Goal: Task Accomplishment & Management: Complete application form

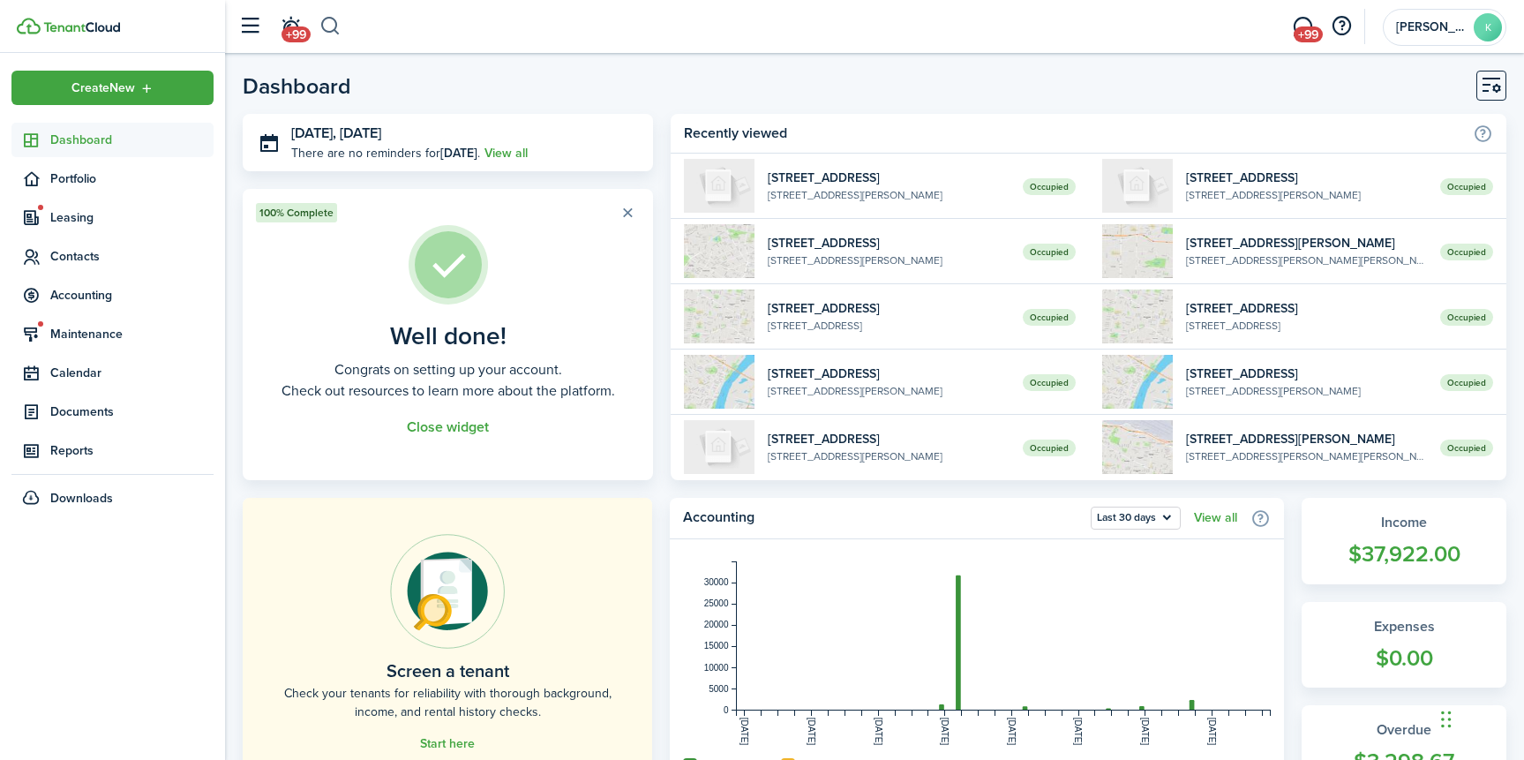
click at [336, 32] on button "button" at bounding box center [330, 26] width 22 height 30
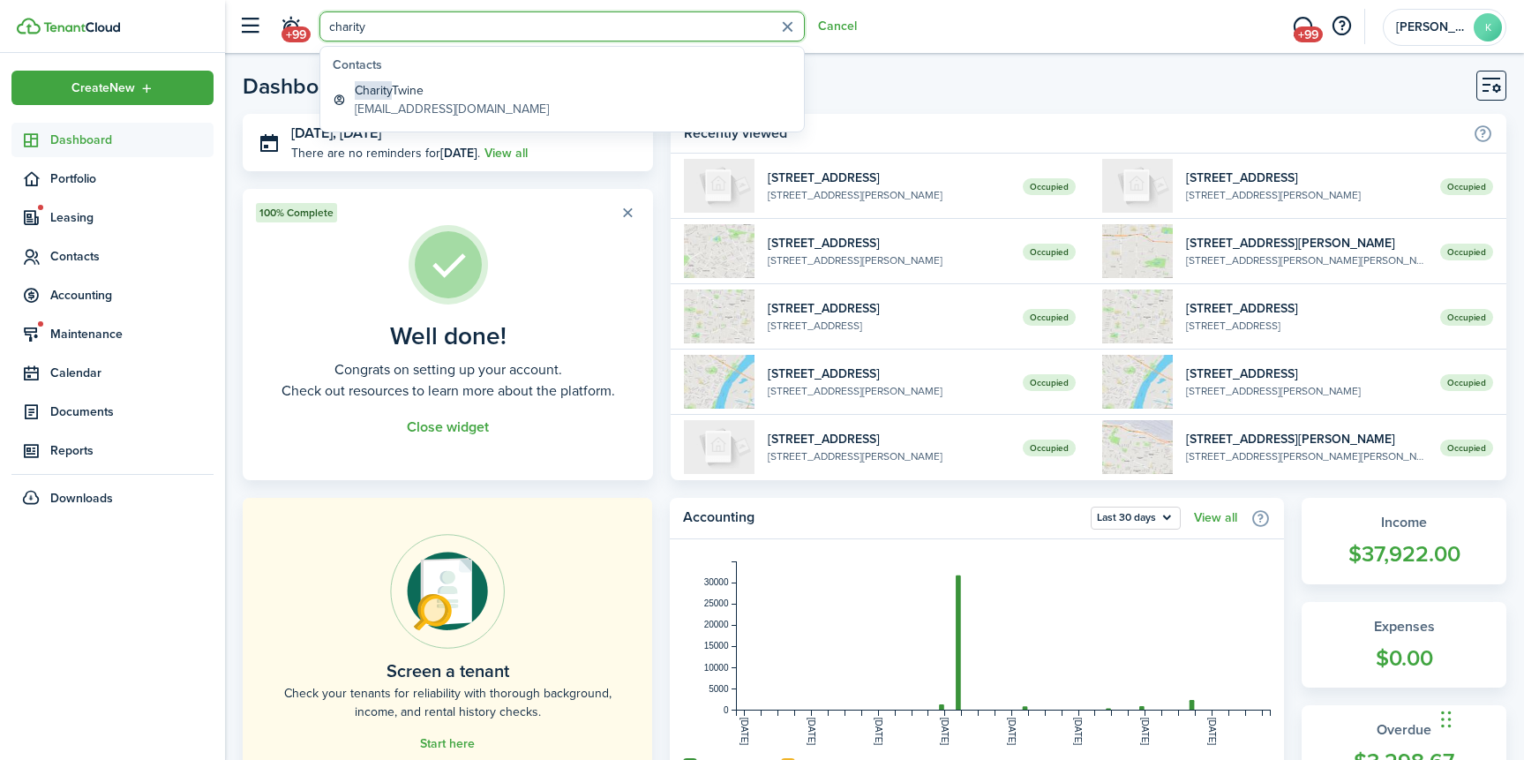
type input "charity"
click at [466, 109] on global-search-item-description "[EMAIL_ADDRESS][DOMAIN_NAME]" at bounding box center [452, 109] width 194 height 19
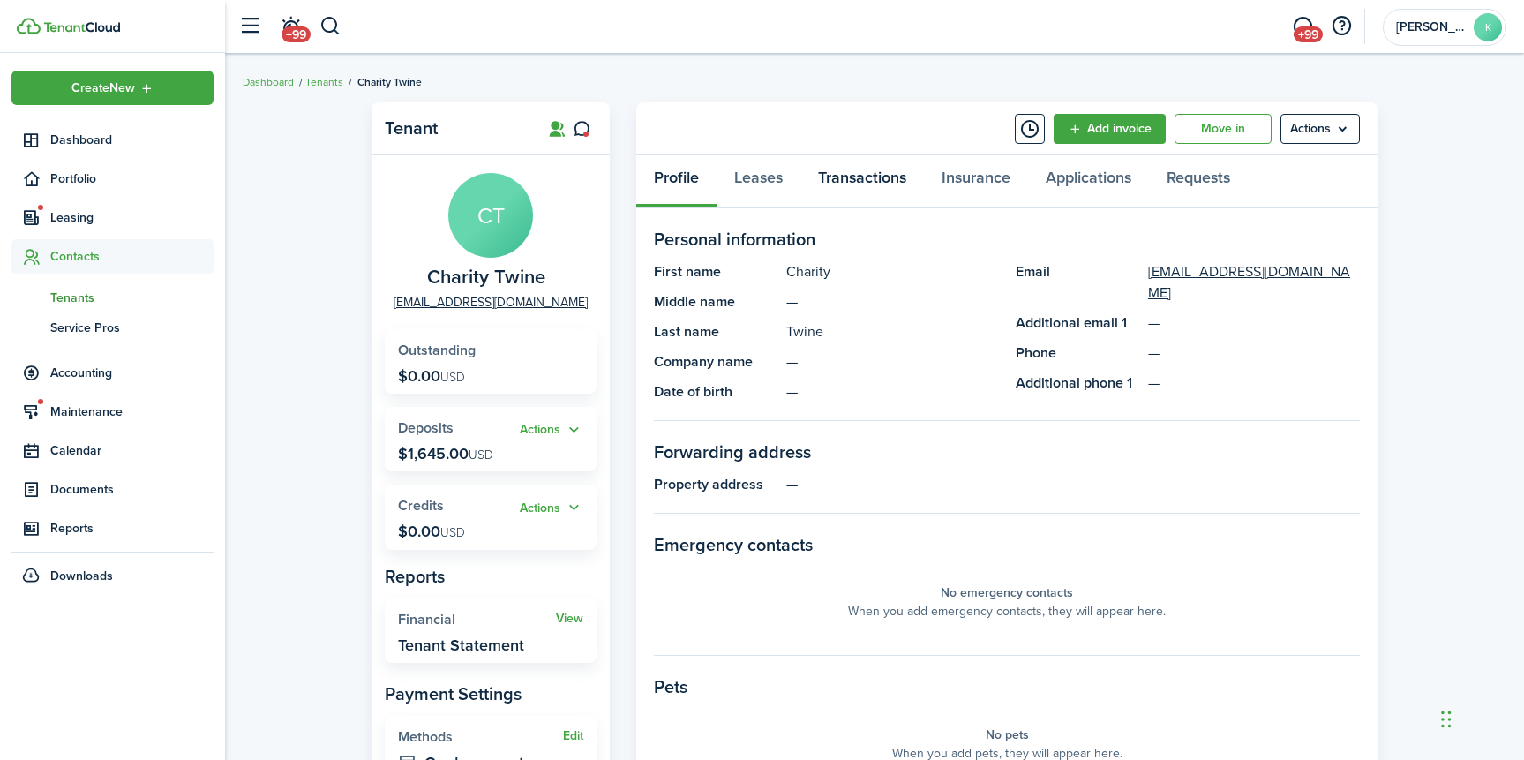
click at [887, 178] on link "Transactions" at bounding box center [862, 181] width 124 height 53
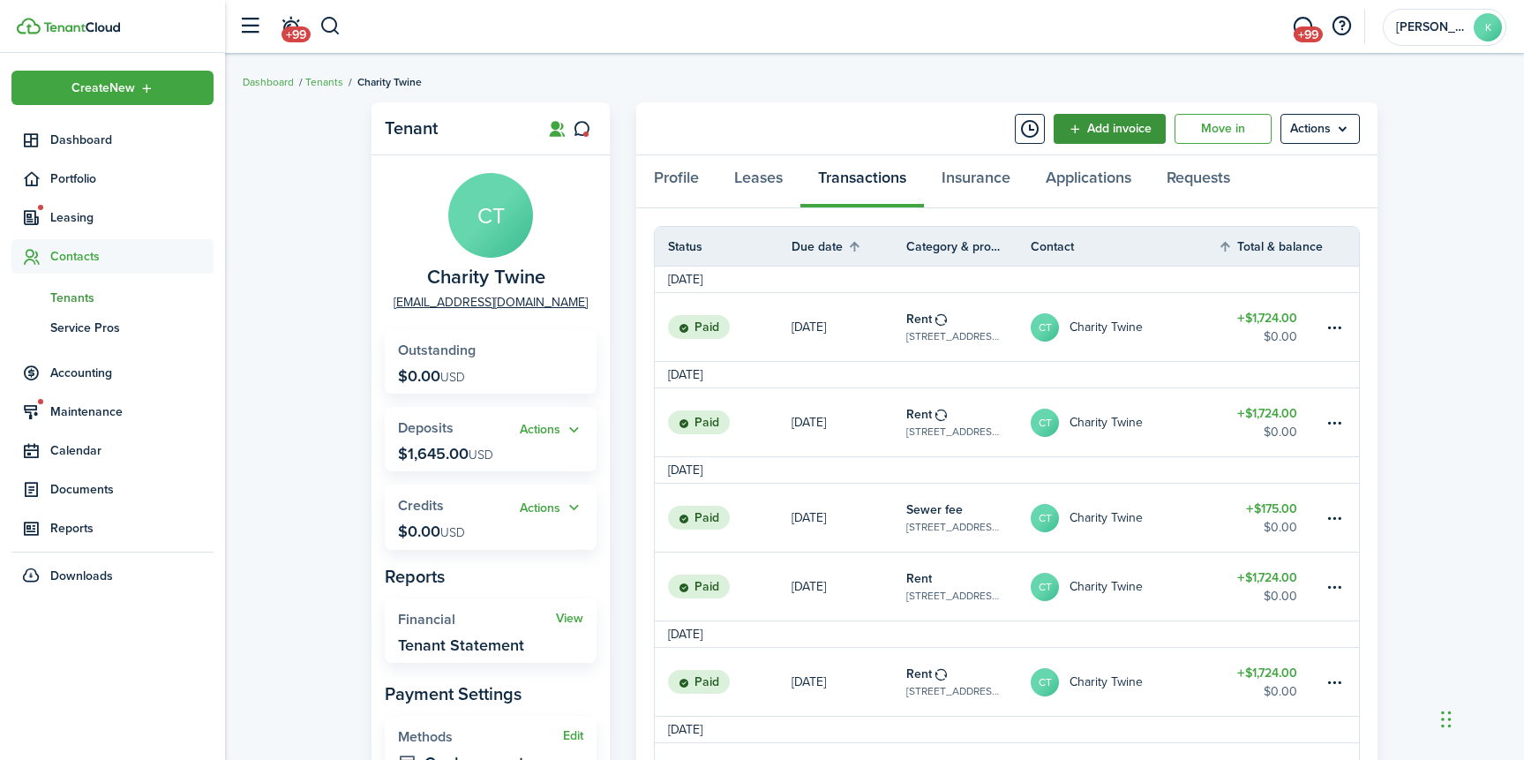
click at [1115, 131] on link "Add invoice" at bounding box center [1109, 129] width 112 height 30
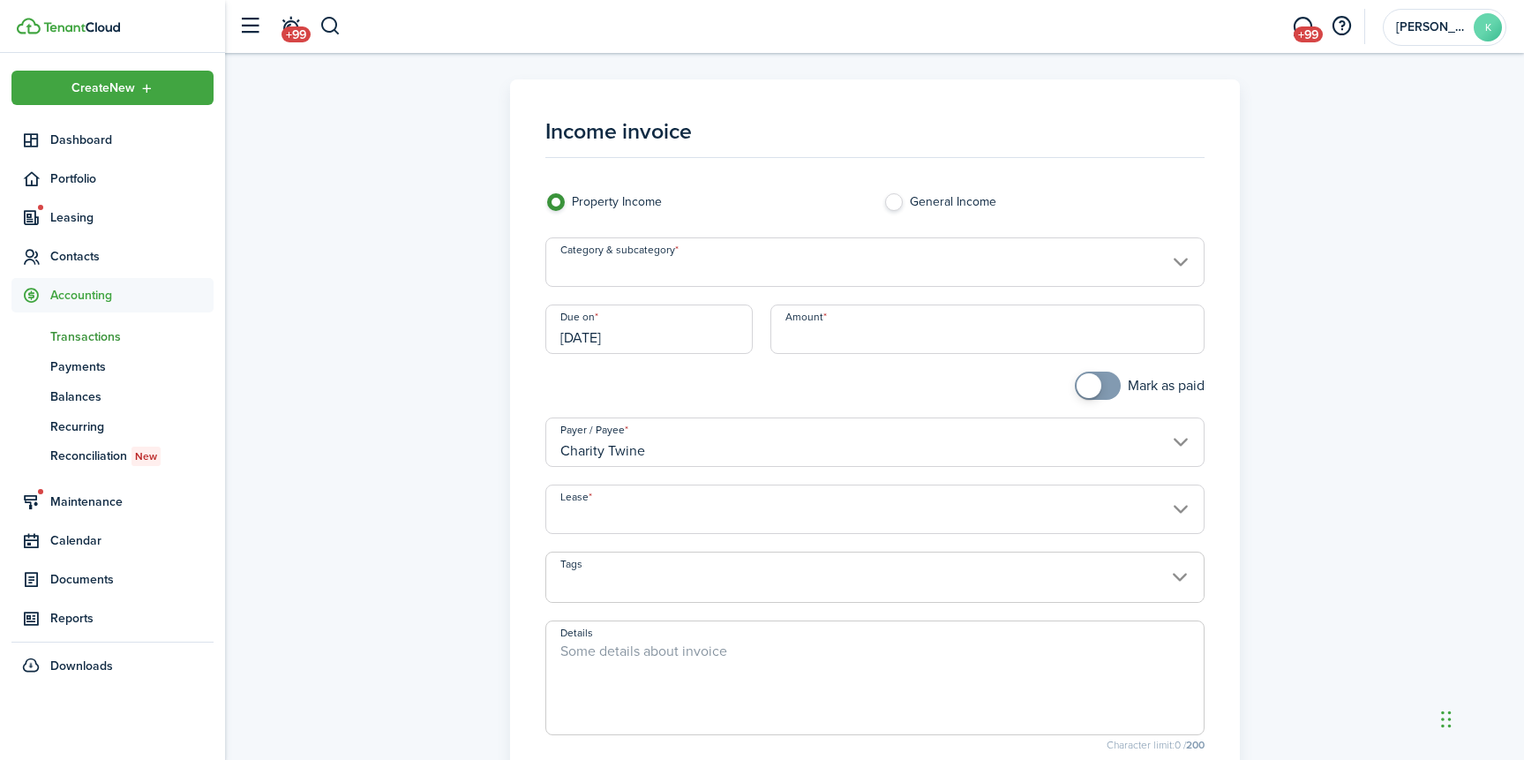
click at [795, 272] on input "Category & subcategory" at bounding box center [874, 261] width 659 height 49
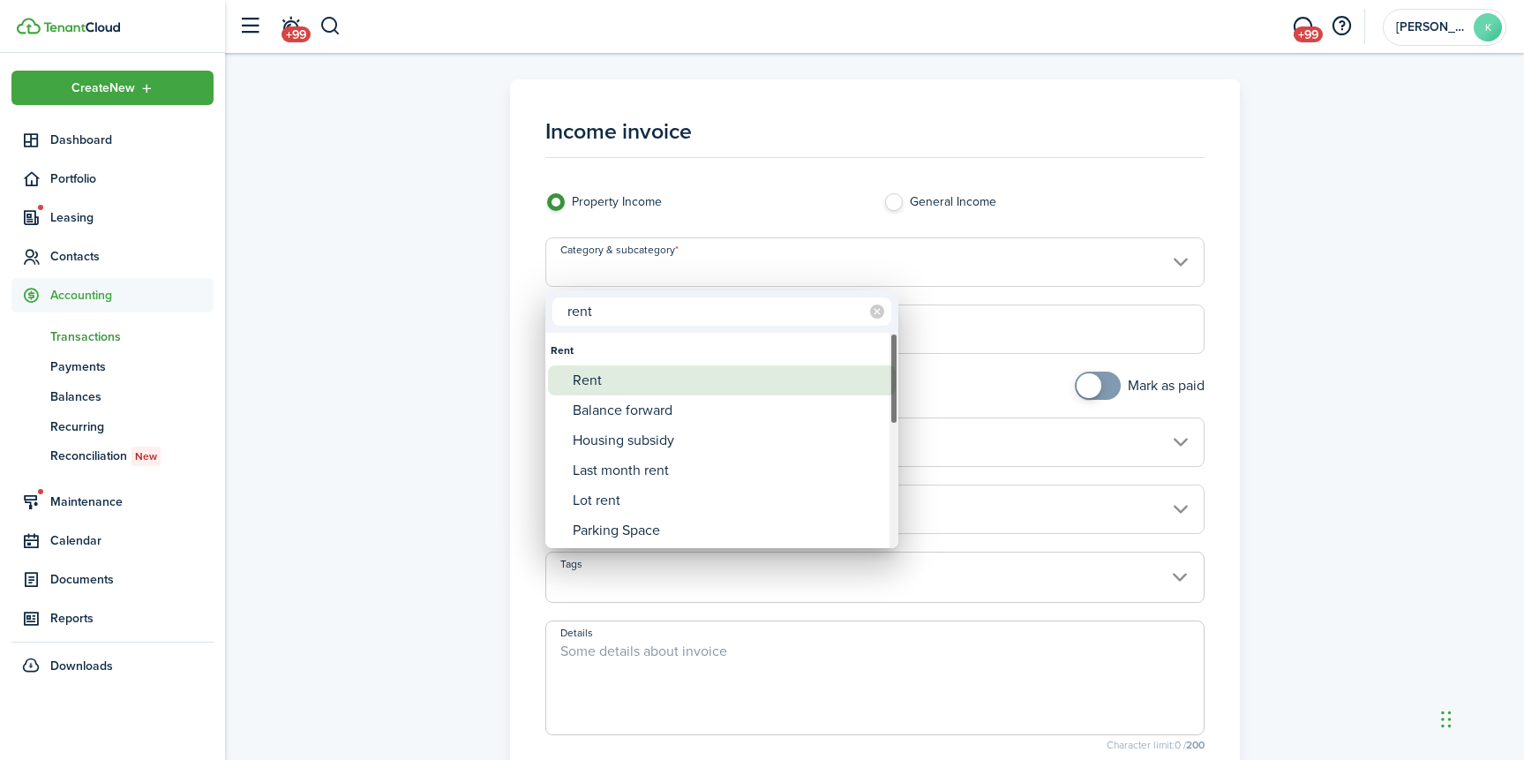
type input "rent"
click at [746, 371] on div "Rent" at bounding box center [729, 380] width 312 height 30
type input "Rent"
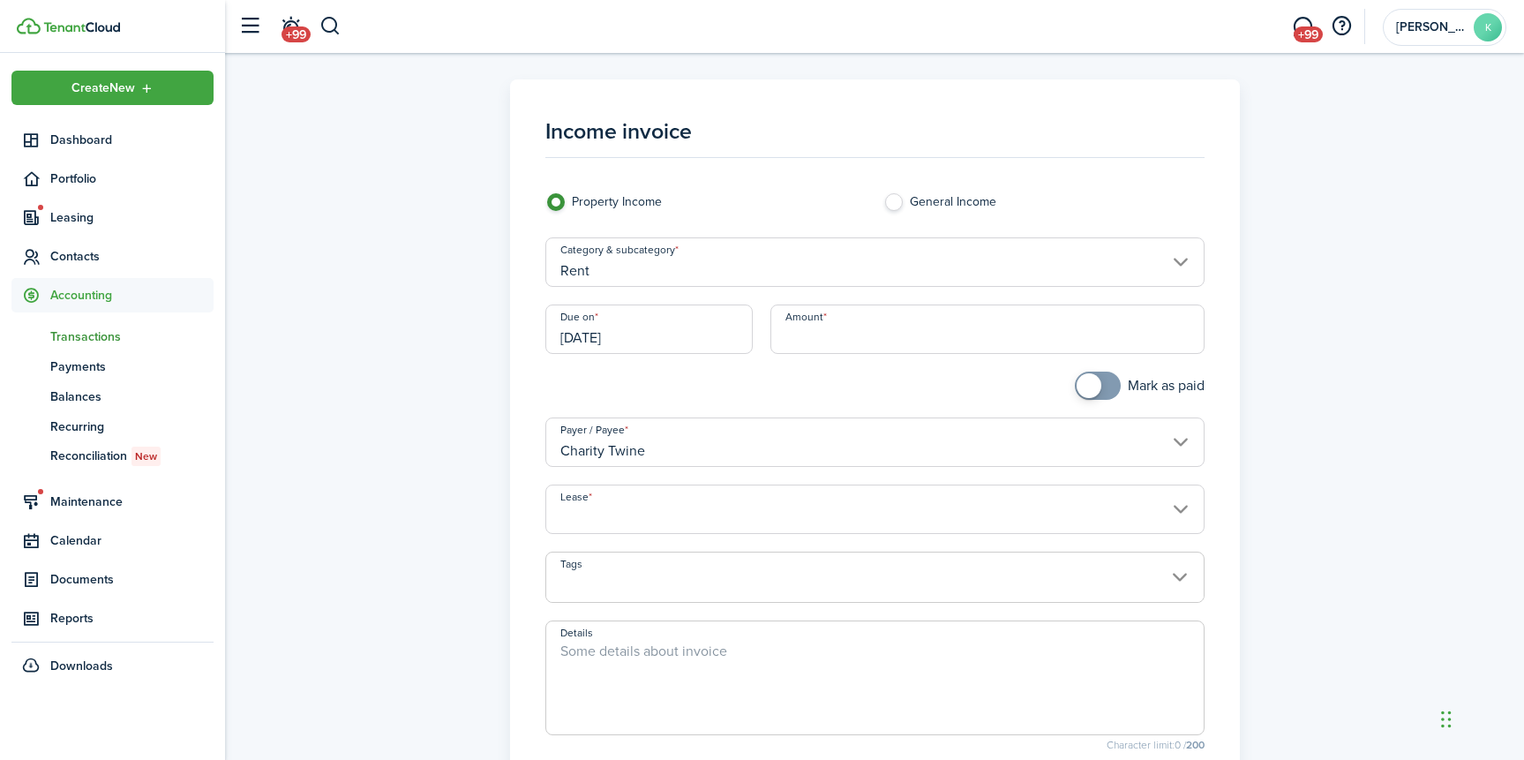
click at [834, 337] on input "Amount" at bounding box center [986, 328] width 433 height 49
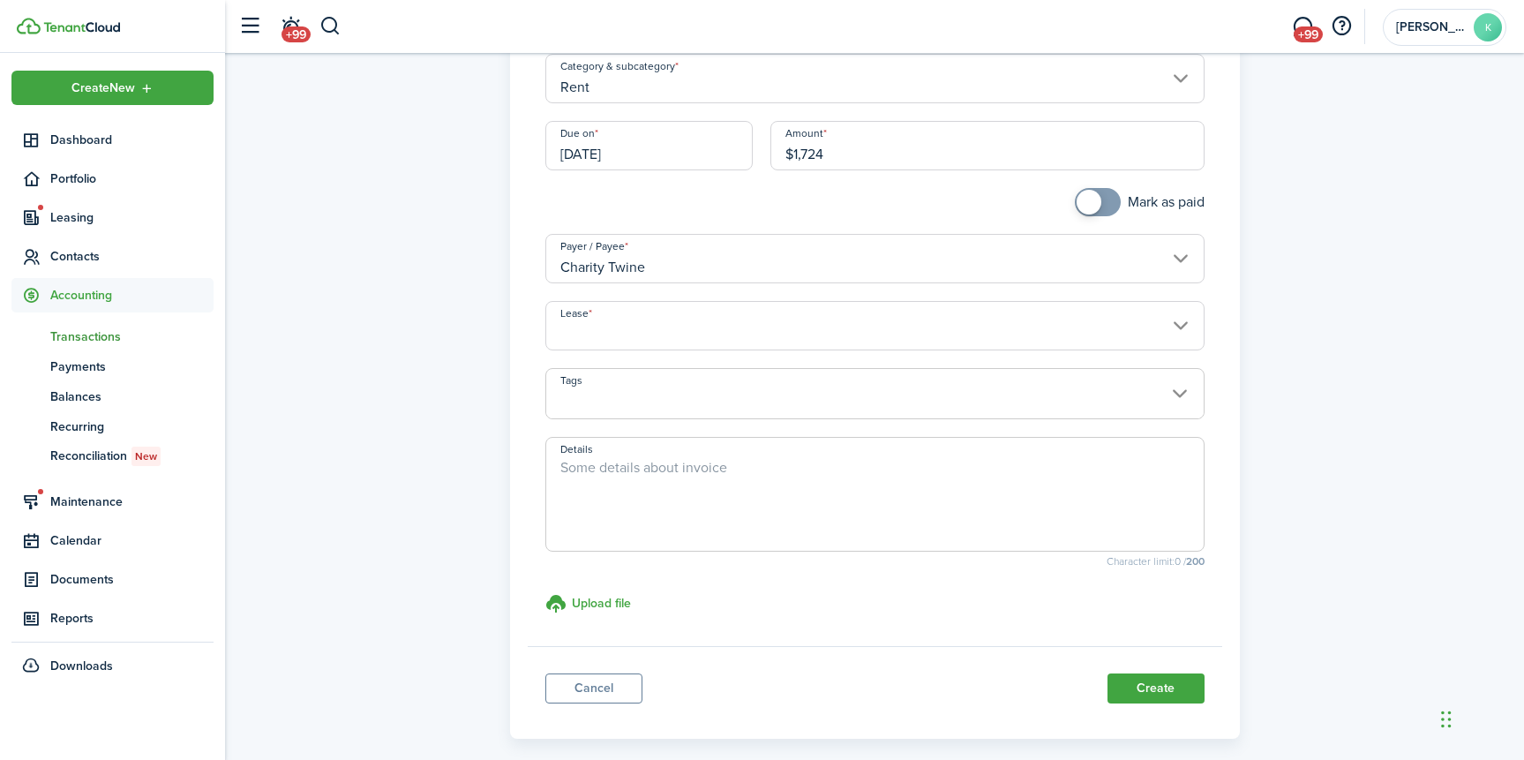
scroll to position [199, 0]
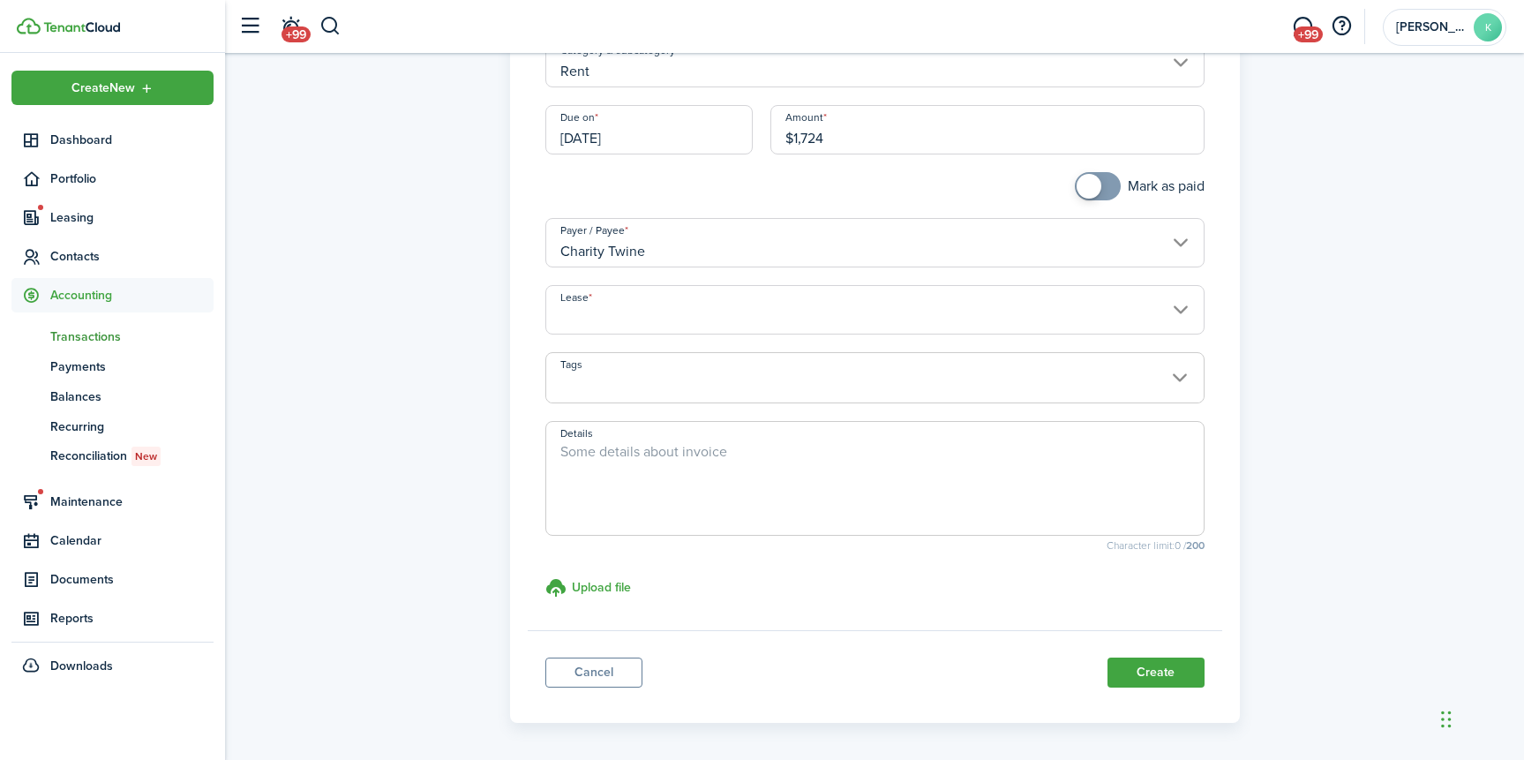
click at [904, 291] on input "Lease" at bounding box center [874, 309] width 659 height 49
type input "$1,724.00"
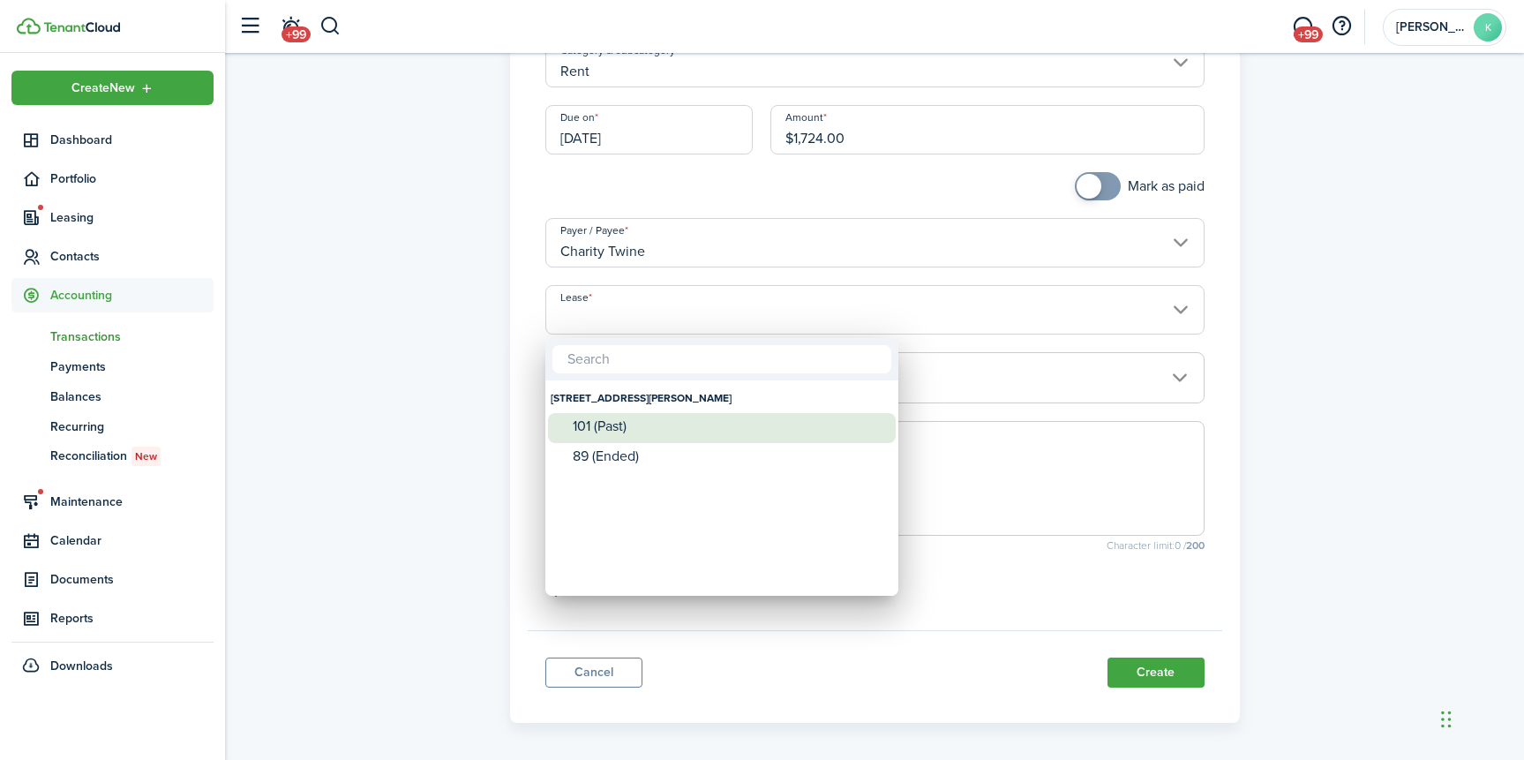
click at [817, 418] on div "101 (Past)" at bounding box center [729, 426] width 312 height 26
type input "[STREET_ADDRESS][PERSON_NAME] (Past)"
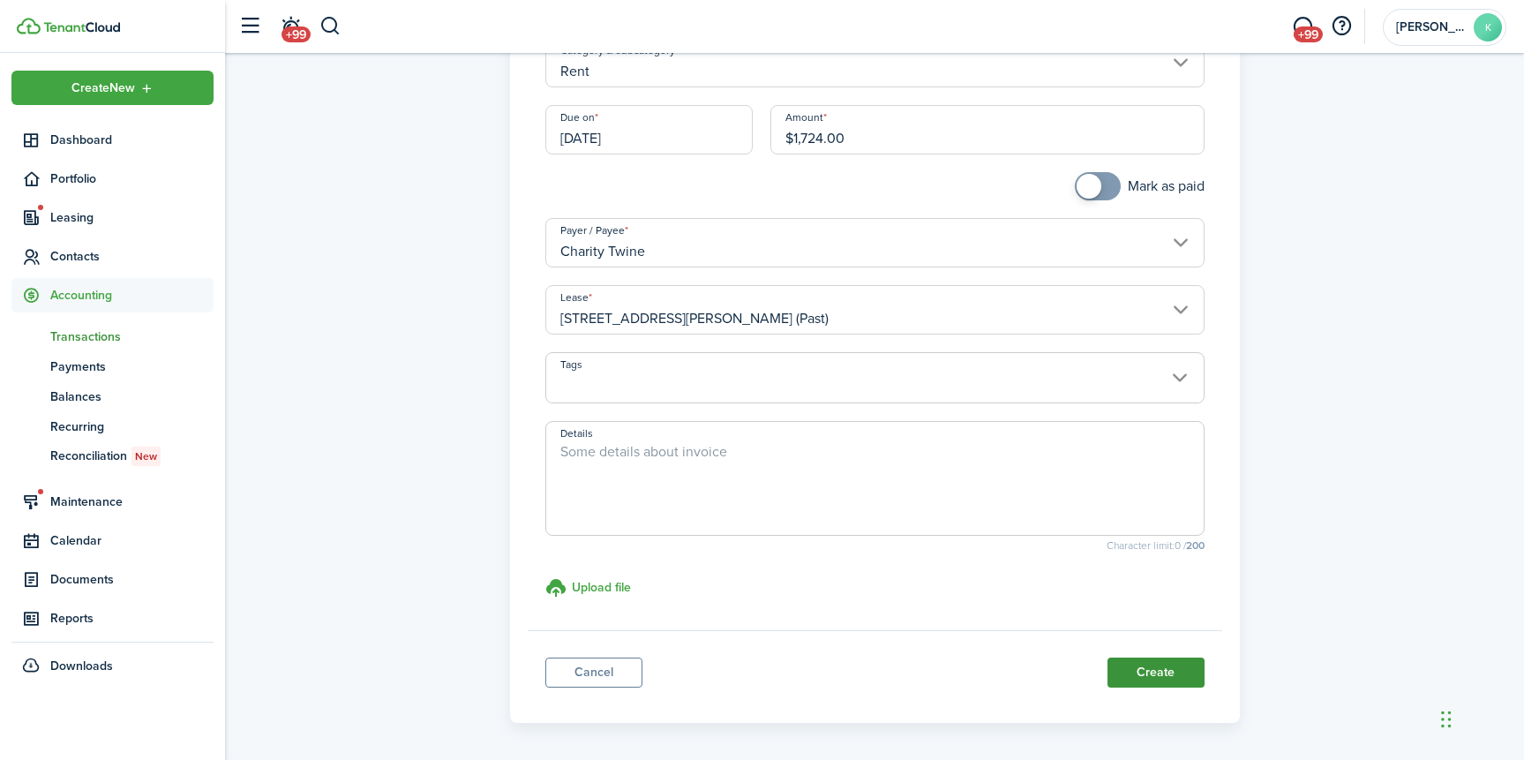
click at [1132, 670] on button "Create" at bounding box center [1155, 672] width 97 height 30
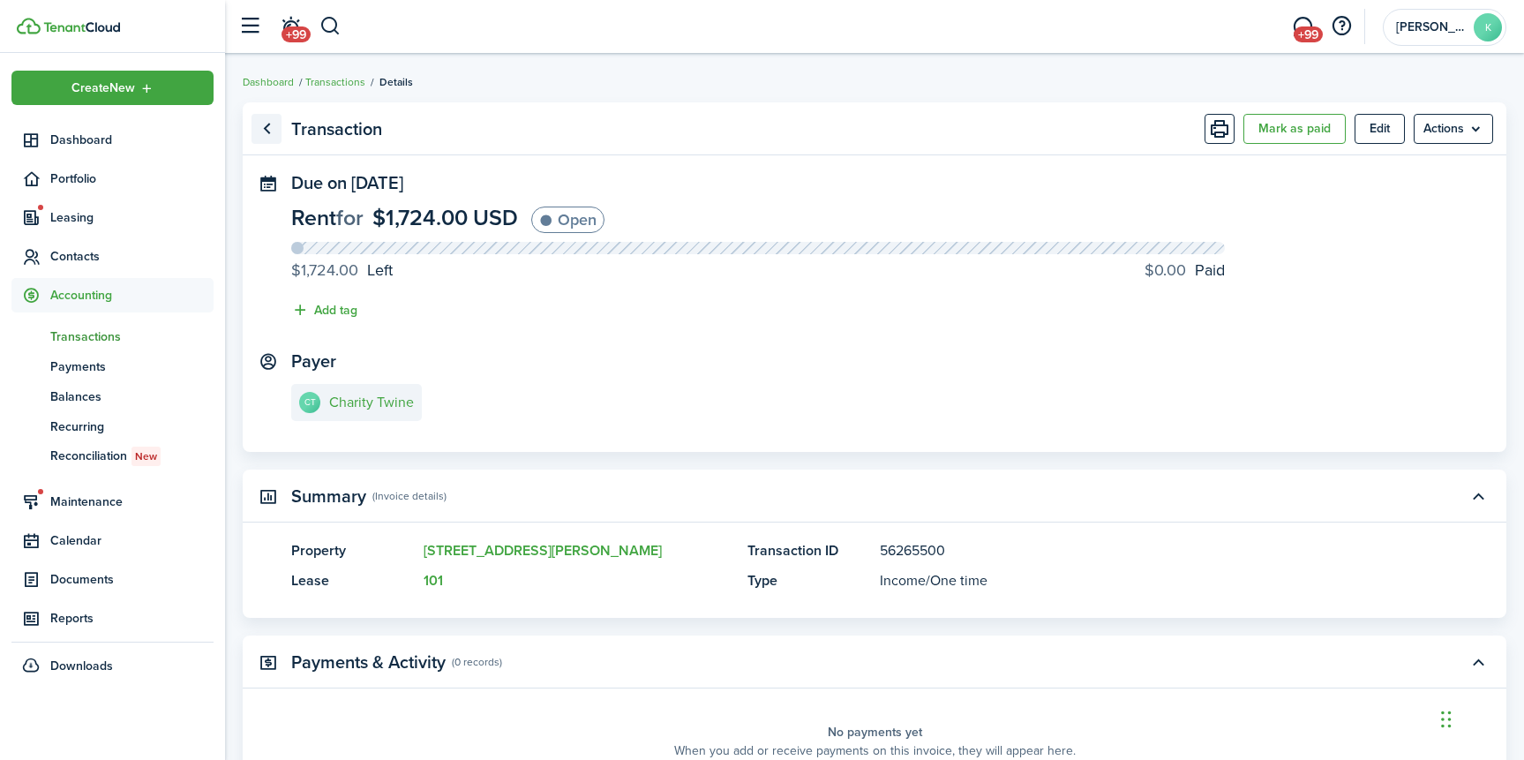
click at [266, 134] on link "Go back" at bounding box center [266, 129] width 30 height 30
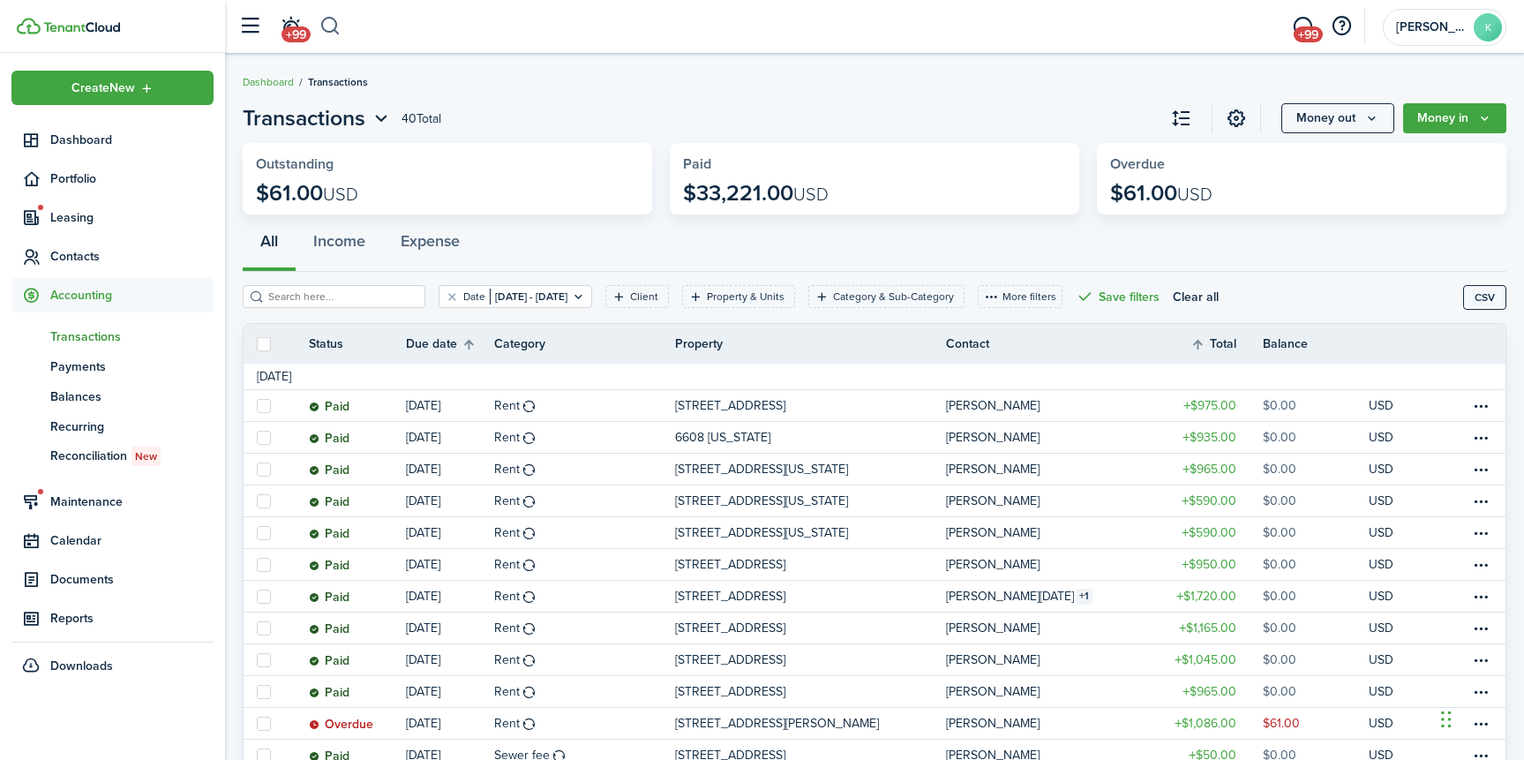
click at [337, 28] on button "button" at bounding box center [330, 26] width 22 height 30
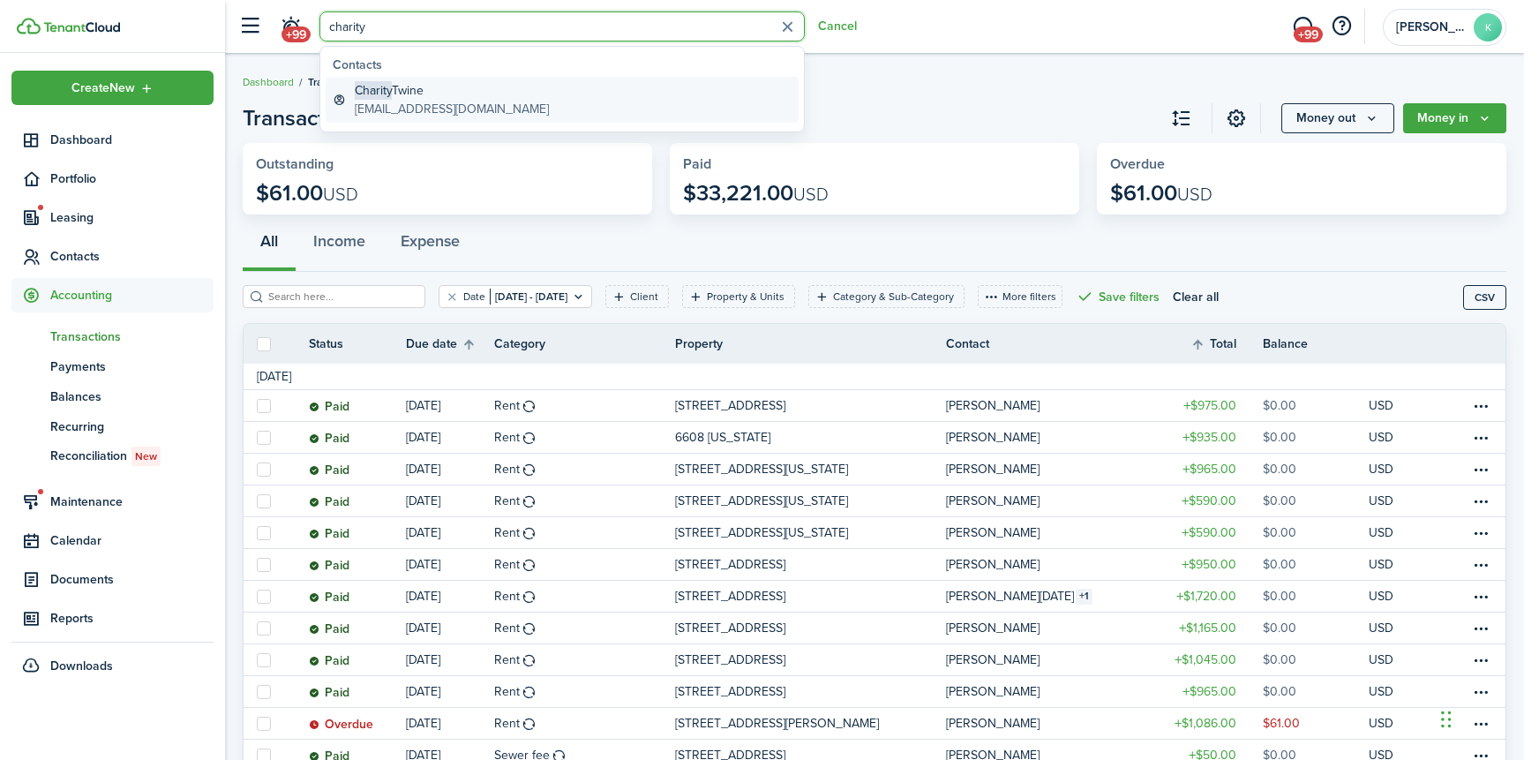
type input "charity"
click at [422, 105] on global-search-item-description "[EMAIL_ADDRESS][DOMAIN_NAME]" at bounding box center [452, 109] width 194 height 19
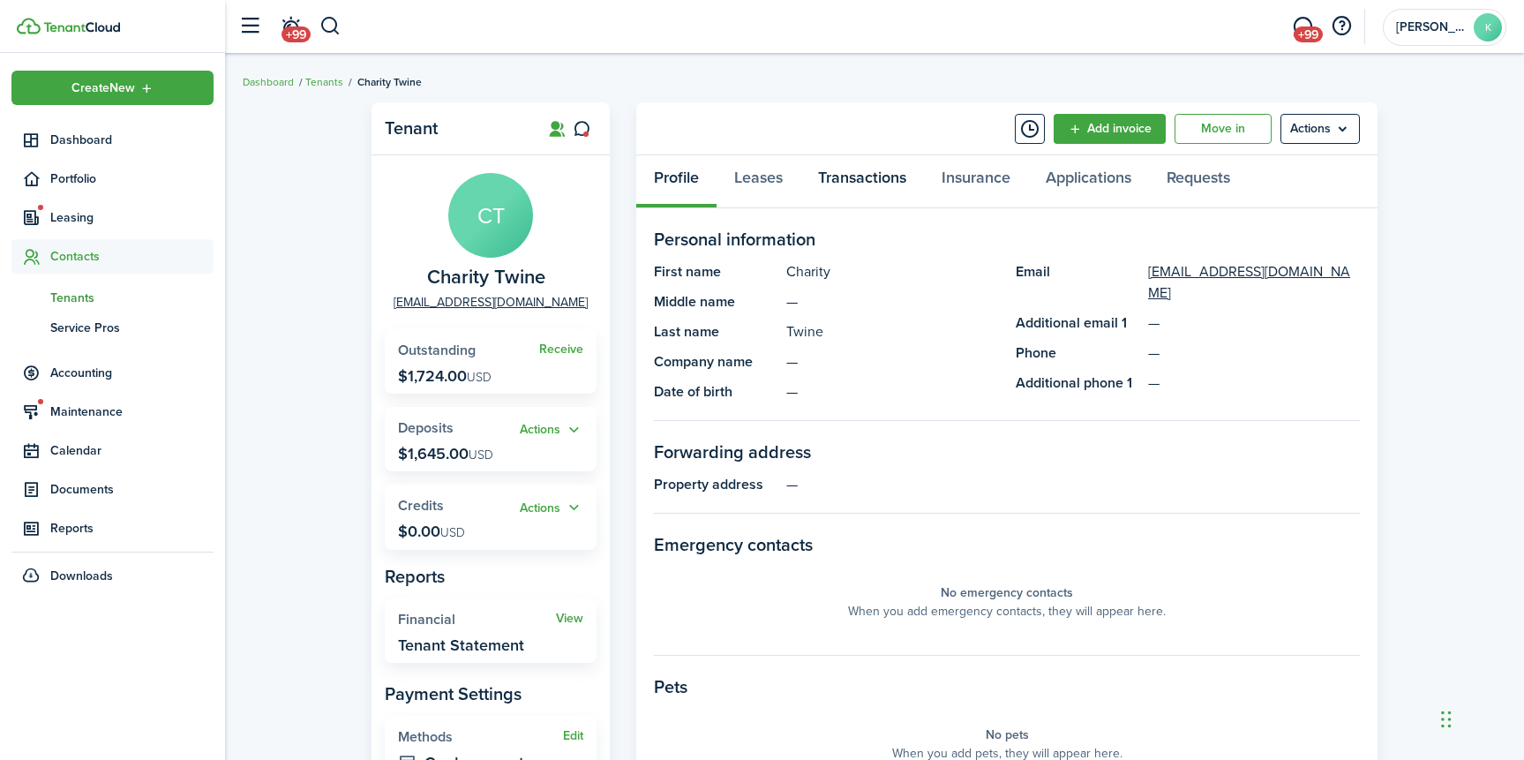
click at [852, 181] on link "Transactions" at bounding box center [862, 181] width 124 height 53
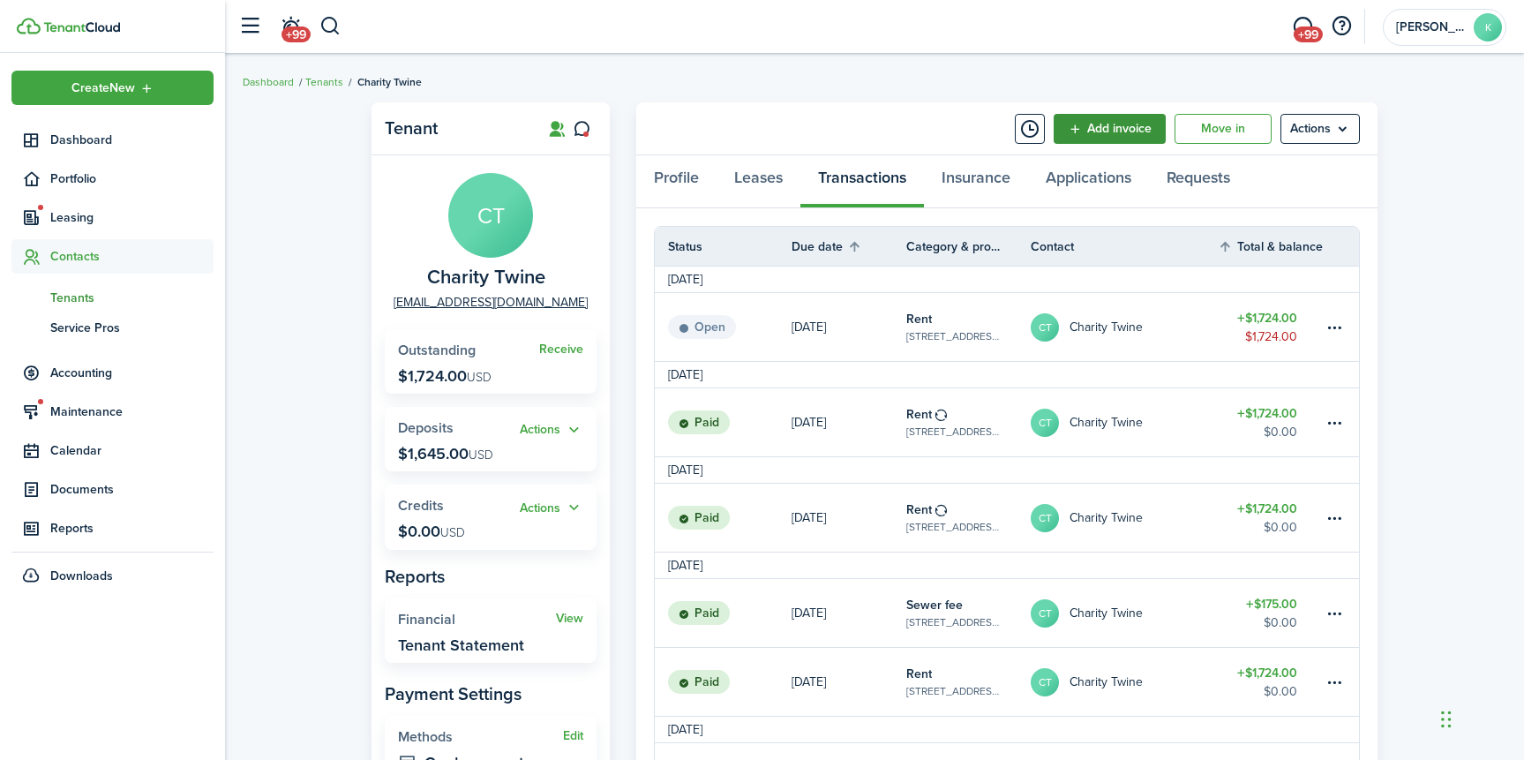
click at [1116, 130] on link "Add invoice" at bounding box center [1109, 129] width 112 height 30
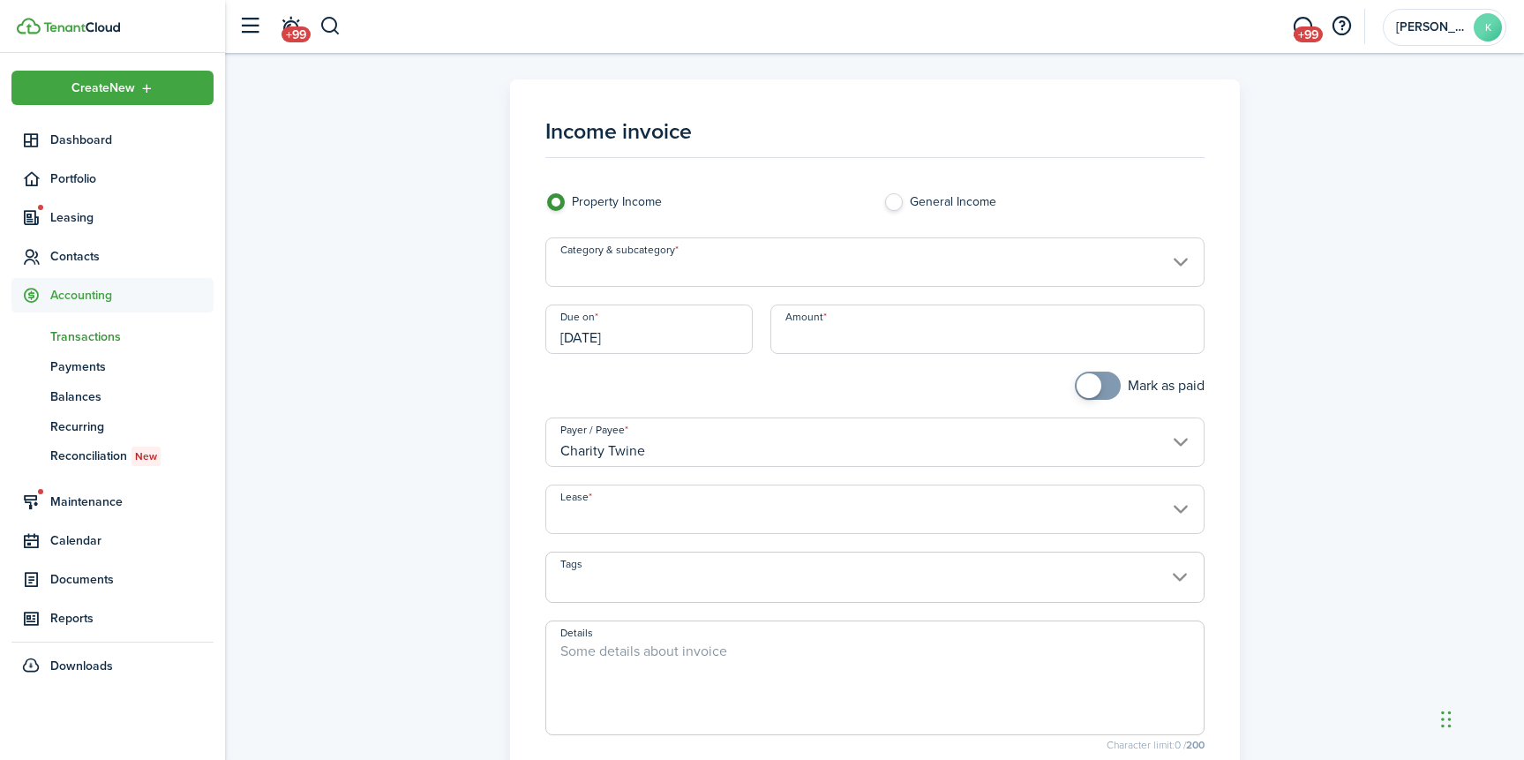
click at [791, 269] on input "Category & subcategory" at bounding box center [874, 261] width 659 height 49
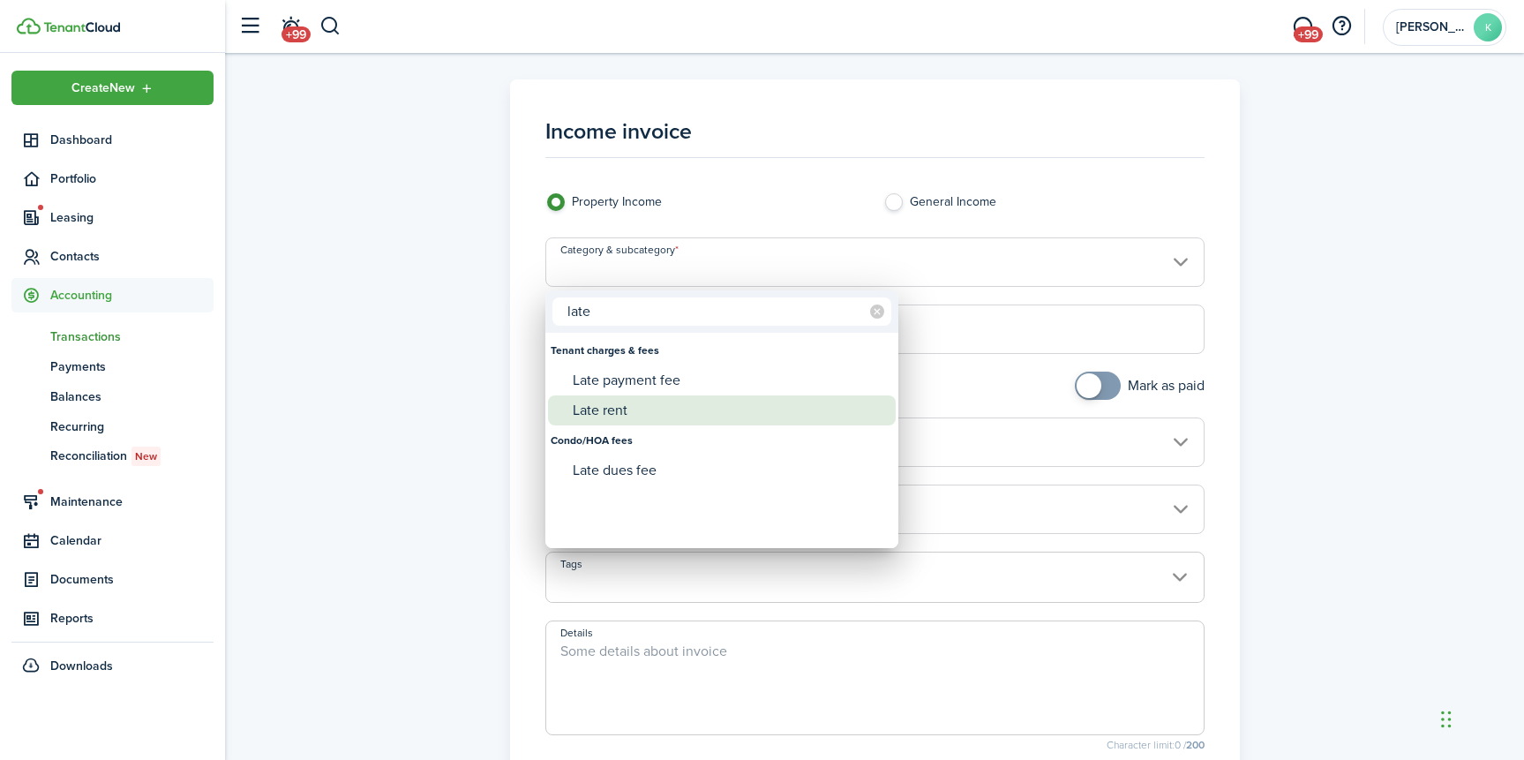
type input "late"
click at [736, 396] on div "Late rent" at bounding box center [729, 410] width 312 height 30
type input "Tenant charges & fees / Late rent"
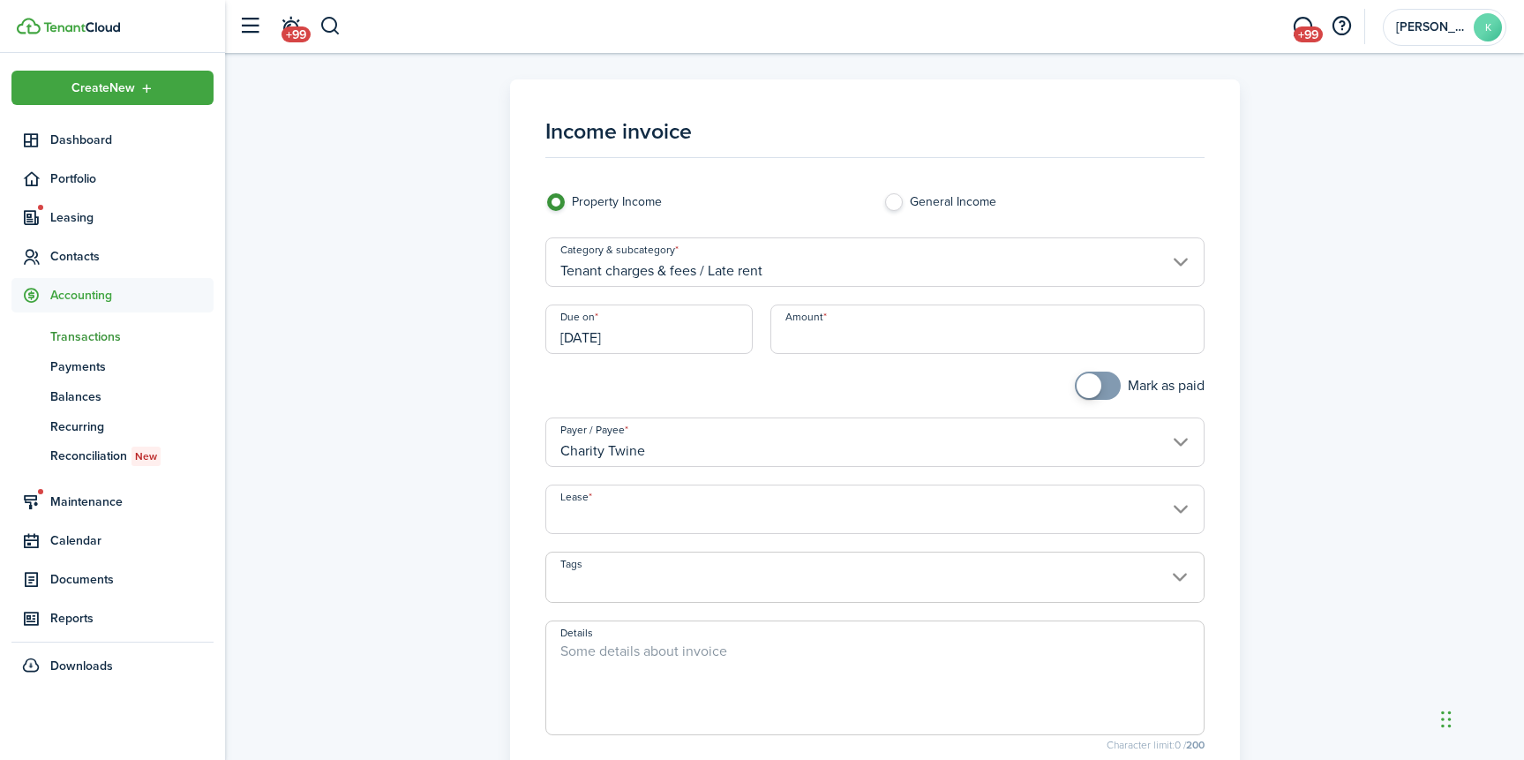
click at [818, 348] on input "Amount" at bounding box center [986, 328] width 433 height 49
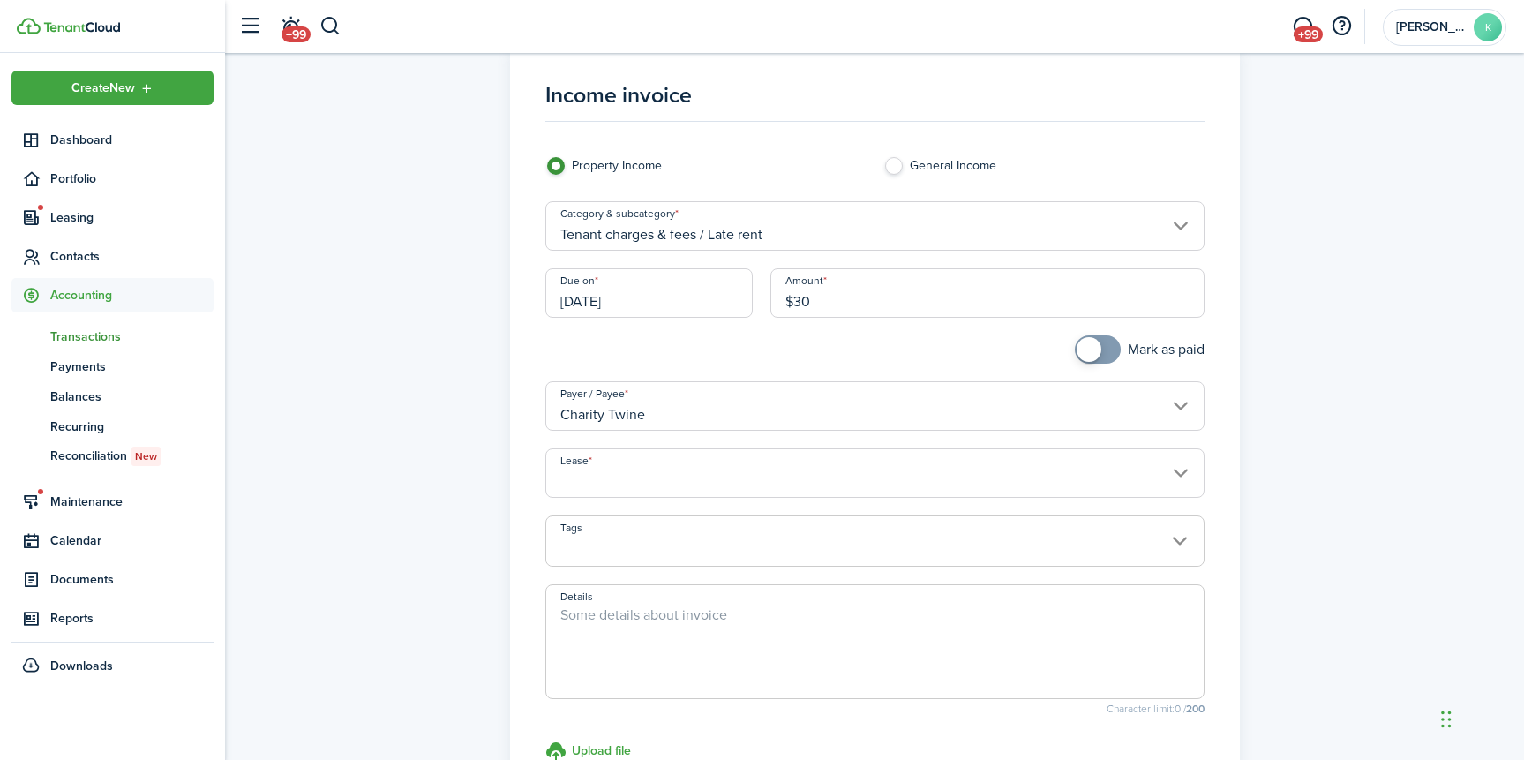
scroll to position [79, 0]
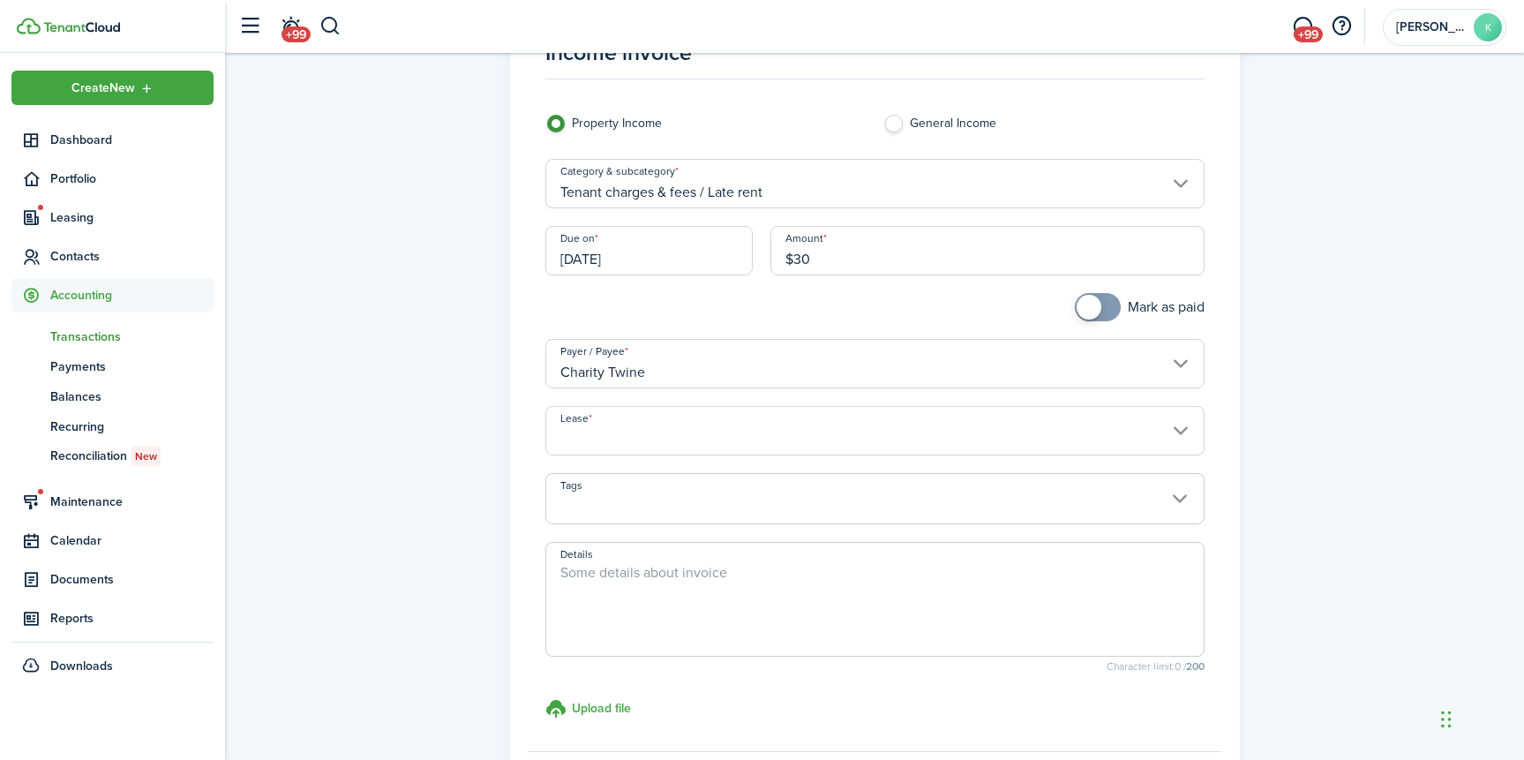
click at [850, 419] on input "Lease" at bounding box center [874, 430] width 659 height 49
type input "$30.00"
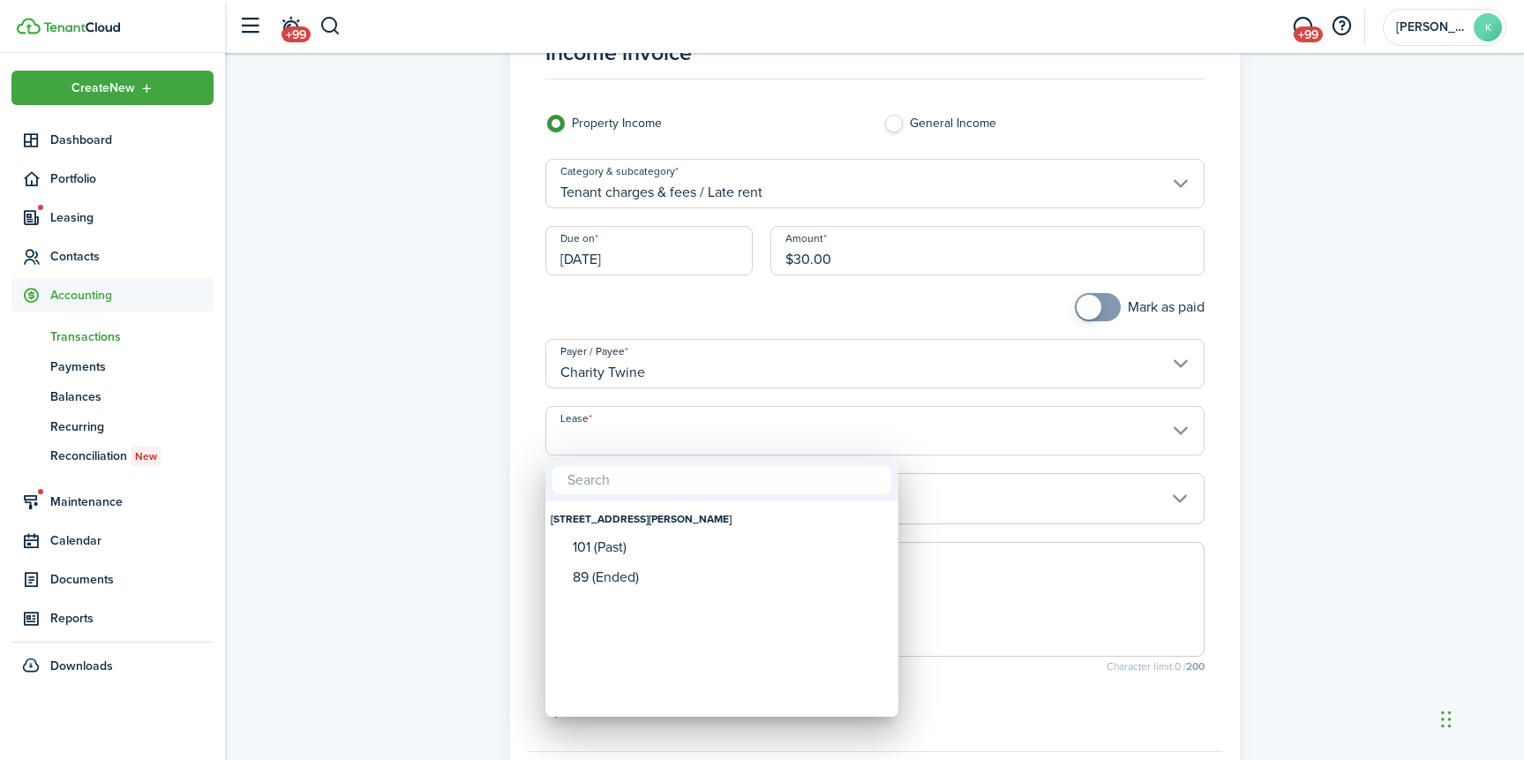
click at [760, 529] on div "[STREET_ADDRESS][PERSON_NAME]" at bounding box center [721, 519] width 342 height 30
click at [760, 548] on div "101 (Past)" at bounding box center [729, 547] width 312 height 16
type input "[STREET_ADDRESS][PERSON_NAME] (Past)"
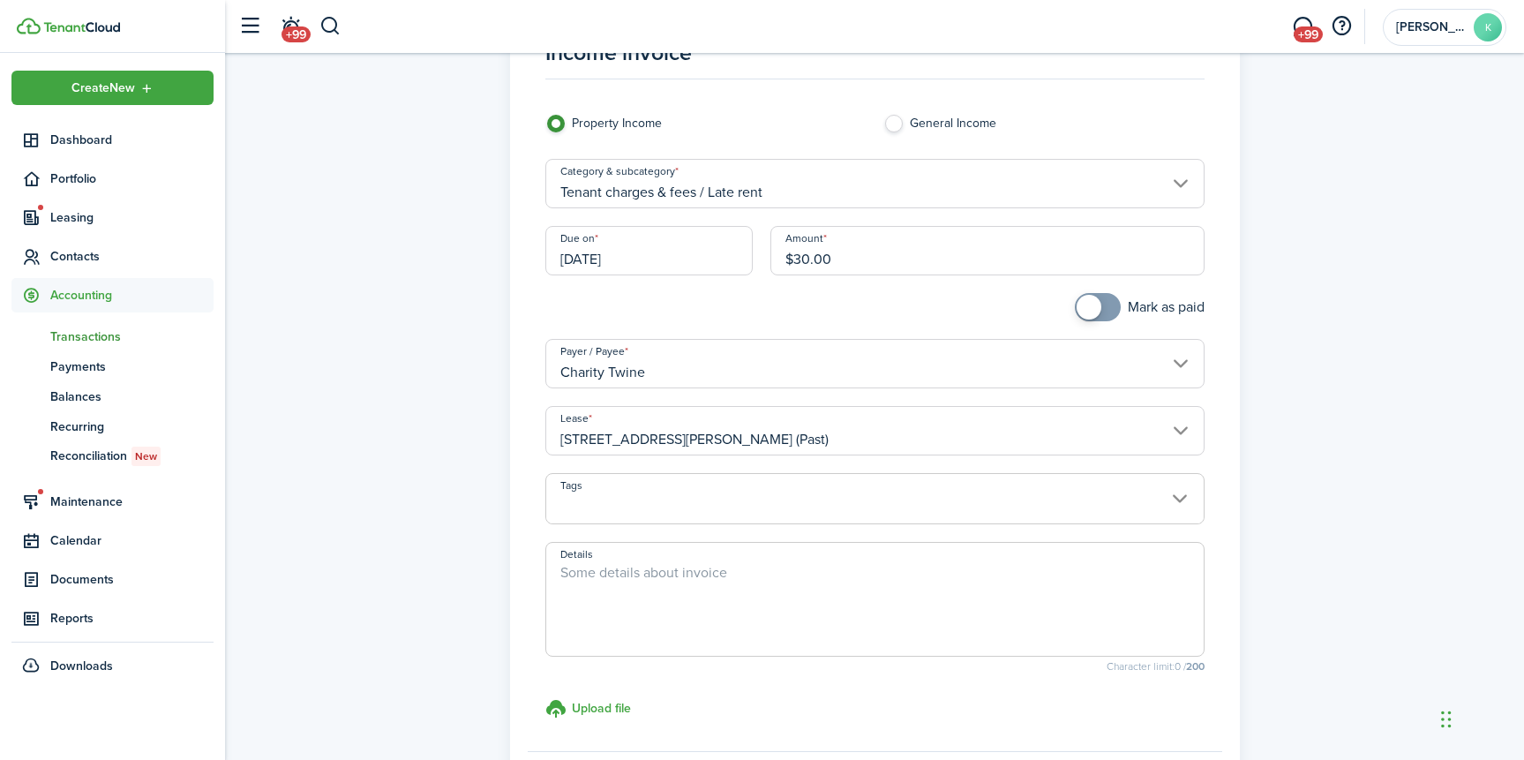
scroll to position [264, 0]
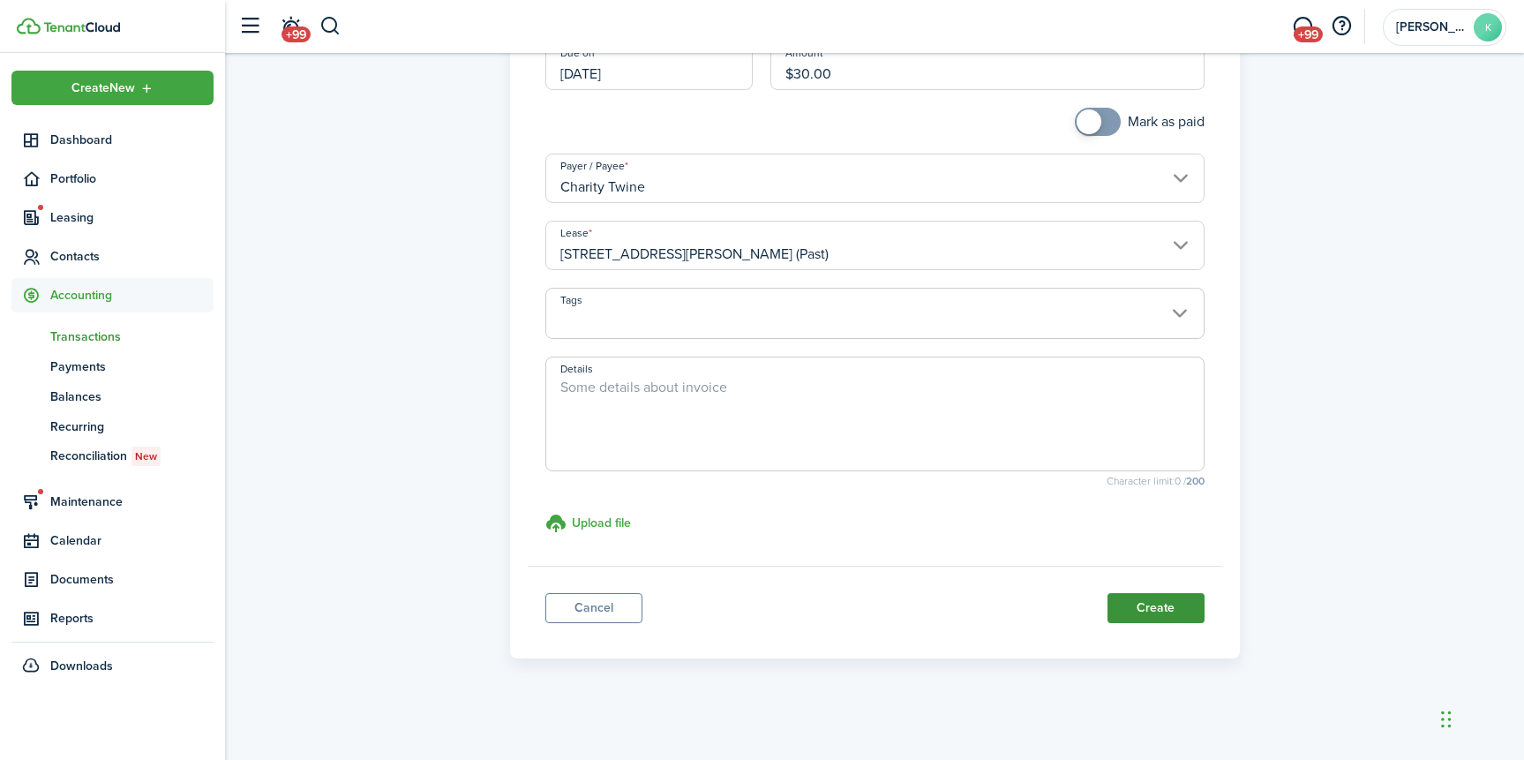
click at [1126, 601] on button "Create" at bounding box center [1155, 608] width 97 height 30
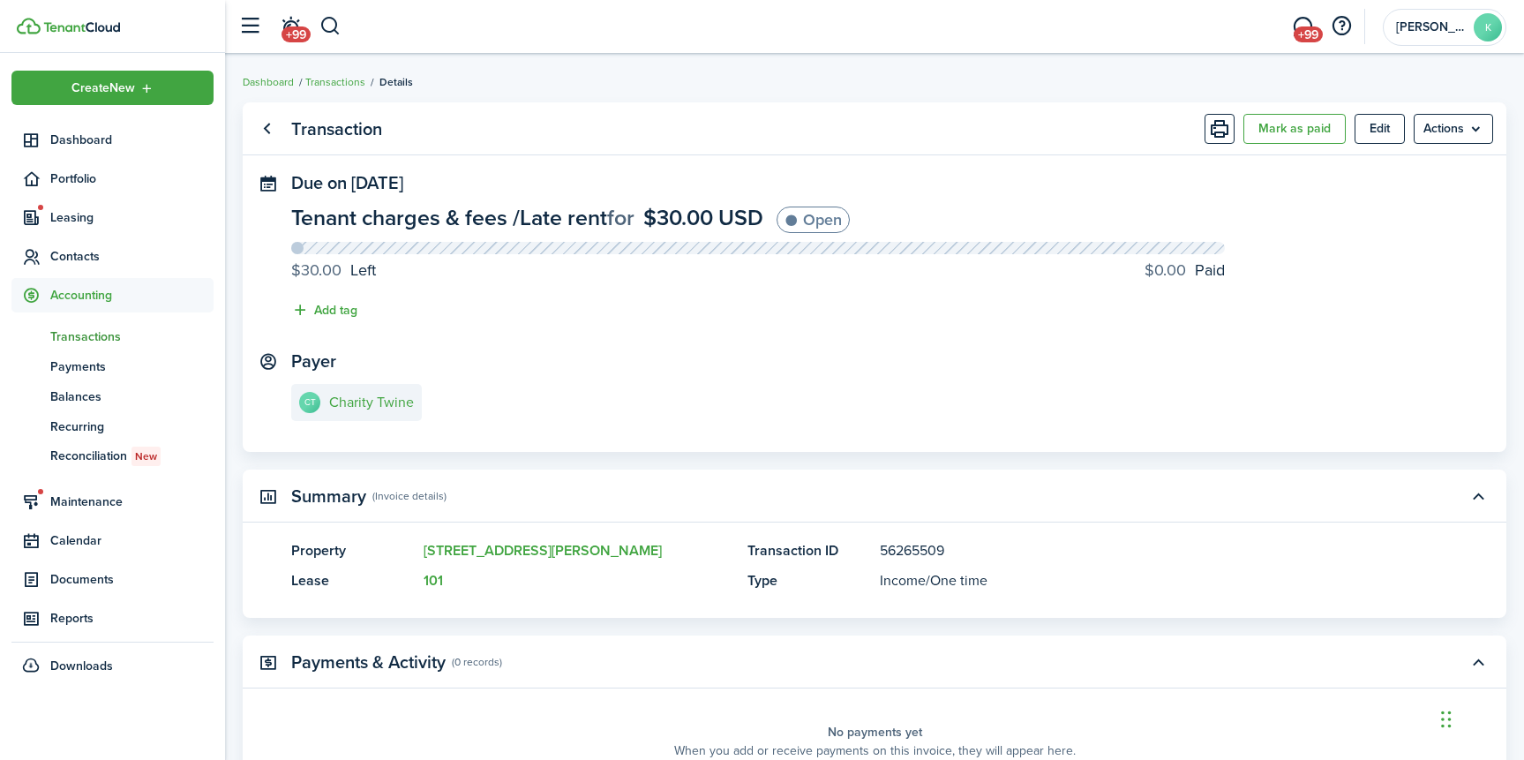
click at [108, 33] on img at bounding box center [81, 27] width 77 height 11
